Goal: Navigation & Orientation: Find specific page/section

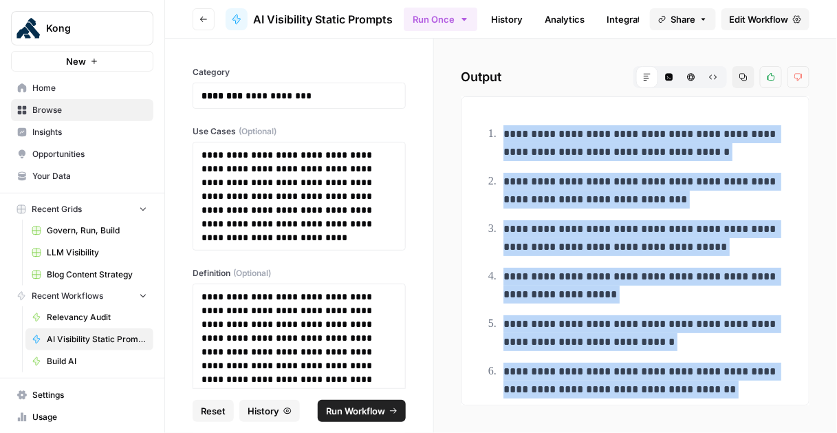
scroll to position [204, 0]
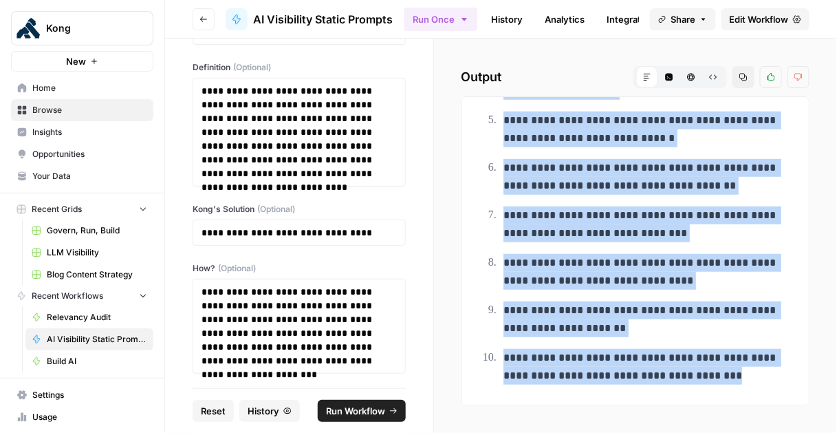
click at [92, 110] on span "Browse" at bounding box center [89, 110] width 115 height 12
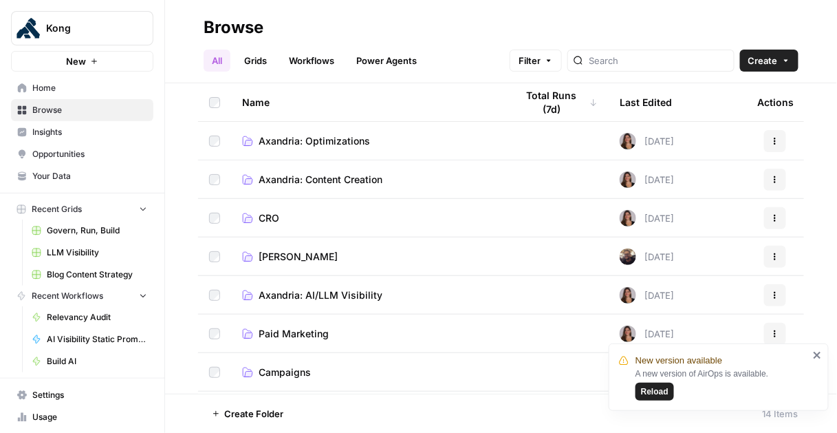
click at [654, 394] on span "Reload" at bounding box center [655, 391] width 28 height 12
